Goal: Information Seeking & Learning: Learn about a topic

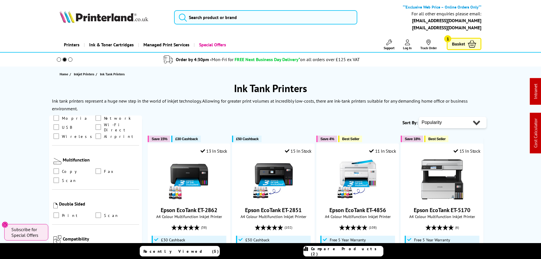
scroll to position [293, 0]
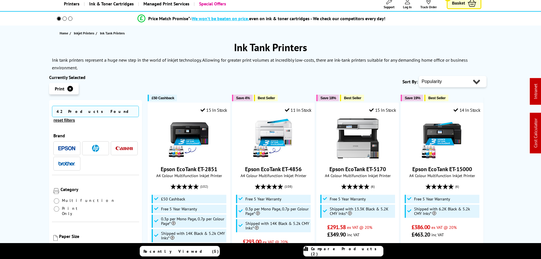
scroll to position [57, 0]
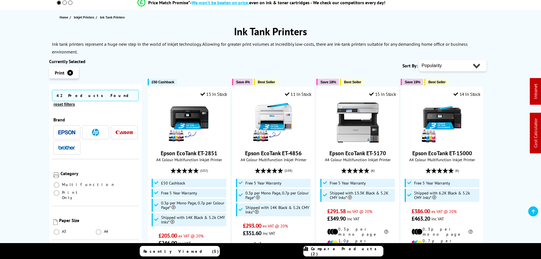
drag, startPoint x: 450, startPoint y: 63, endPoint x: 447, endPoint y: 69, distance: 7.2
click at [450, 63] on select "Popularity Rating Price - Low to High Price - High to Low Running Costs - Low t…" at bounding box center [453, 65] width 68 height 11
select select "Price Ascending"
click at [419, 60] on select "Popularity Rating Price - Low to High Price - High to Low Running Costs - Low t…" at bounding box center [453, 65] width 68 height 11
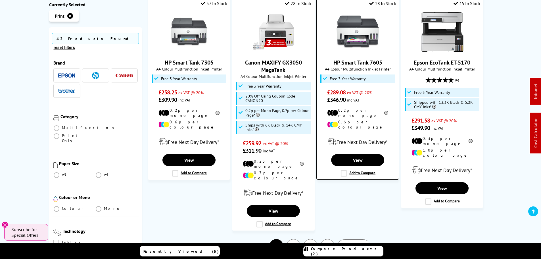
scroll to position [653, 0]
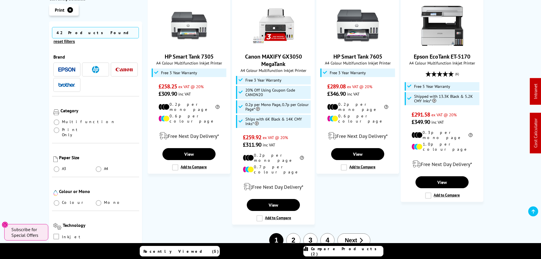
click at [292, 233] on button "2" at bounding box center [293, 240] width 14 height 14
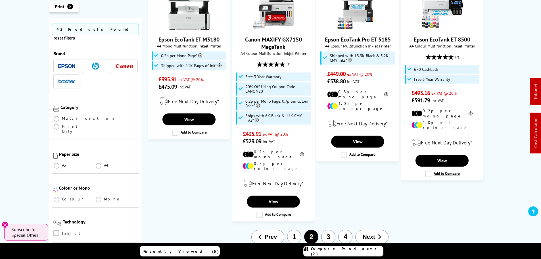
scroll to position [540, 0]
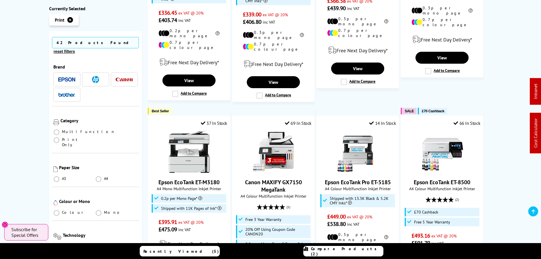
click at [127, 78] on img "button" at bounding box center [124, 80] width 17 height 4
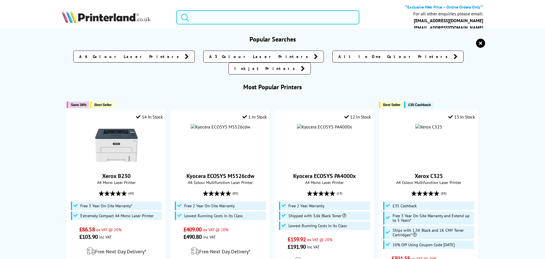
click at [228, 20] on input "search" at bounding box center [267, 17] width 183 height 14
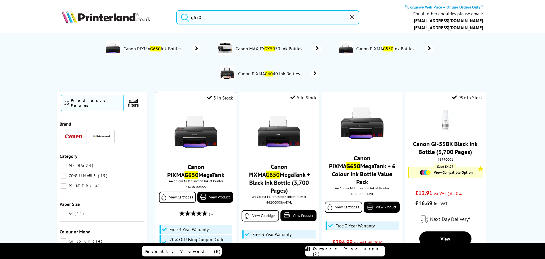
type input "g650"
click at [192, 187] on div "4620C008AA" at bounding box center [195, 186] width 71 height 4
copy div "4620C008AA"
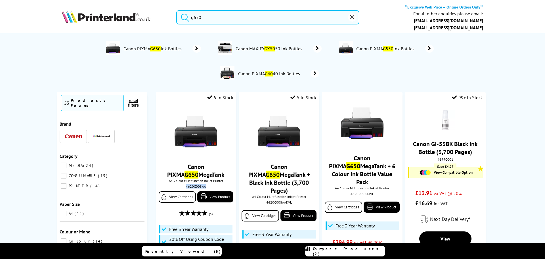
click at [354, 17] on button "reset" at bounding box center [352, 17] width 9 height 9
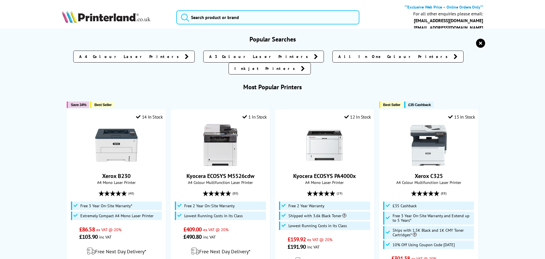
click at [477, 38] on h3 "Popular Searches" at bounding box center [273, 39] width 422 height 8
click at [477, 42] on icon "reset" at bounding box center [480, 43] width 9 height 9
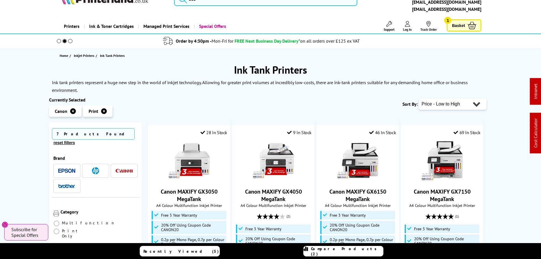
scroll to position [28, 0]
